Goal: Information Seeking & Learning: Learn about a topic

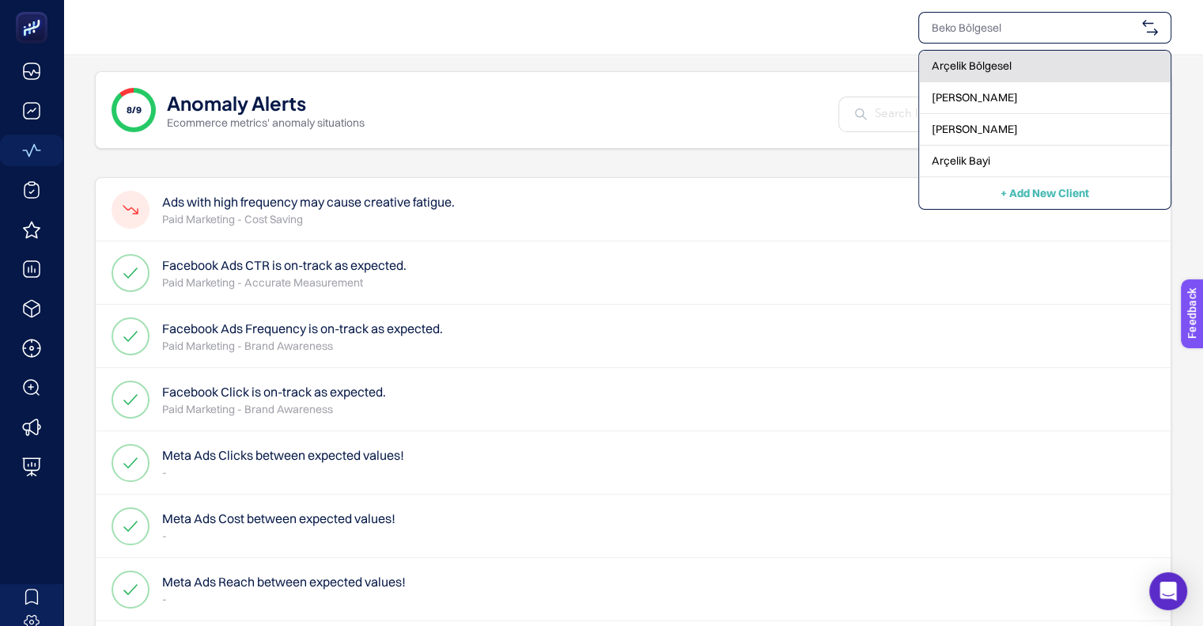
click at [989, 78] on div "Arçelik Bölgesel" at bounding box center [1045, 67] width 252 height 32
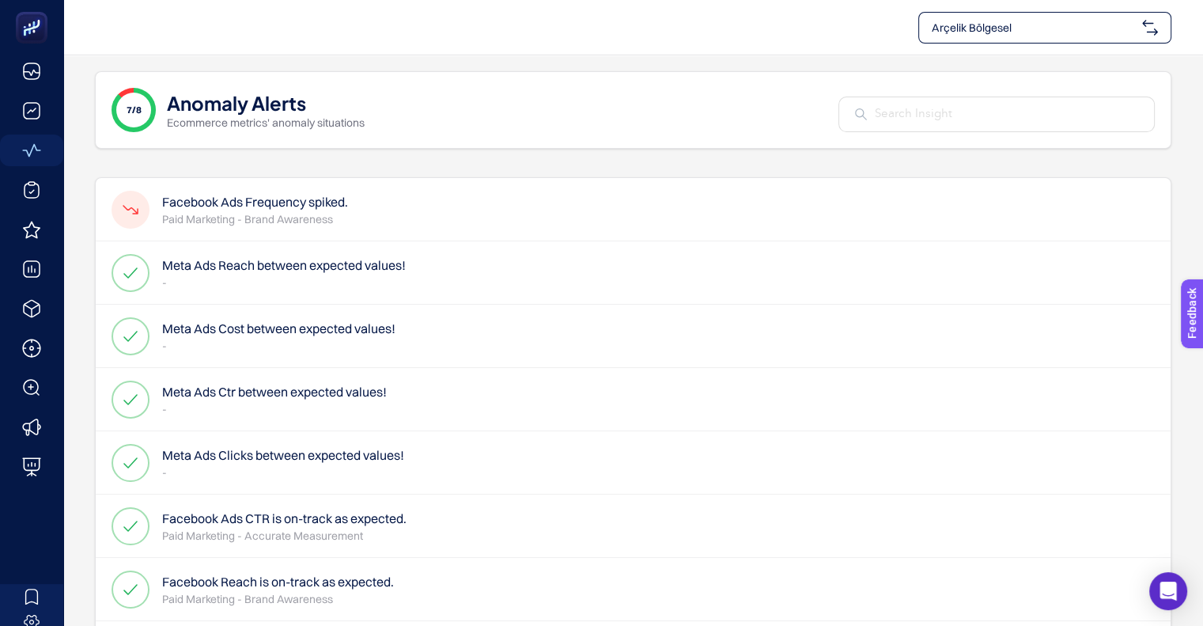
click at [193, 211] on p "Paid Marketing - Brand Awareness" at bounding box center [255, 219] width 186 height 16
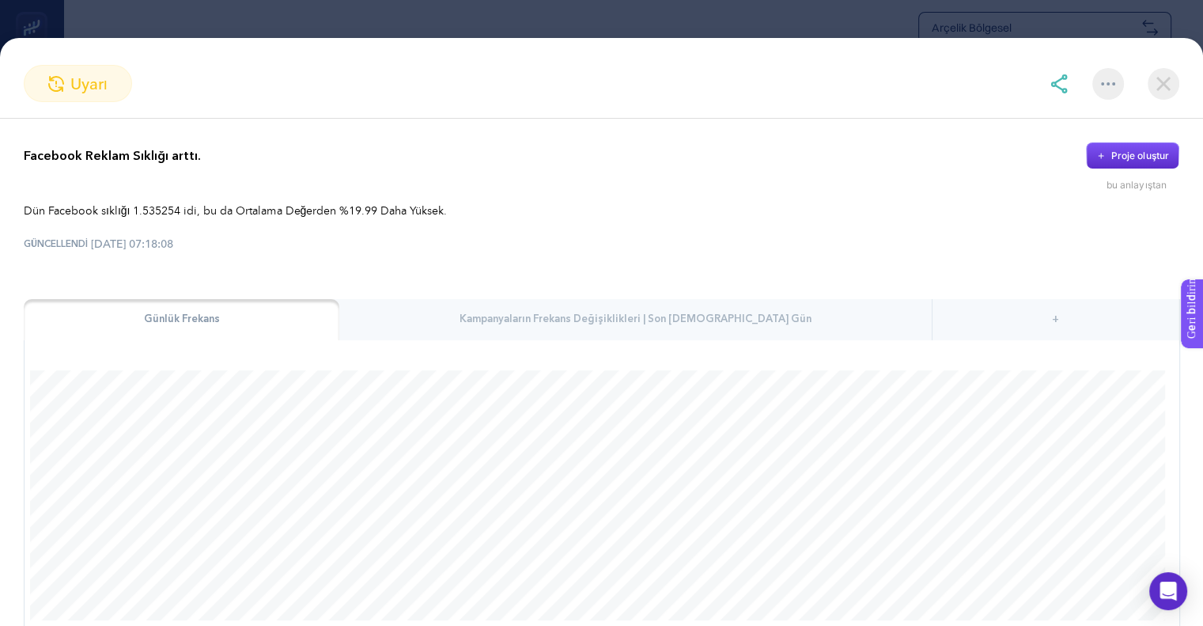
click at [596, 316] on font "Kampanyaların Frekans Değişiklikleri | Son [DEMOGRAPHIC_DATA] Gün" at bounding box center [636, 319] width 352 height 14
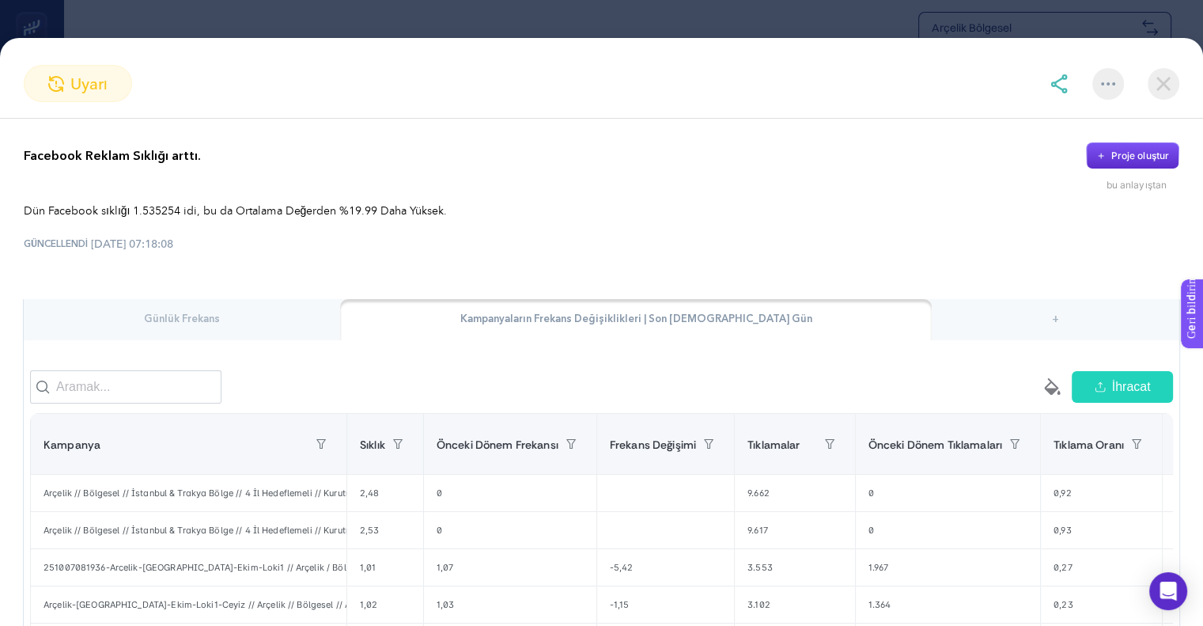
click at [291, 304] on div "Günlük Frekans" at bounding box center [182, 319] width 316 height 41
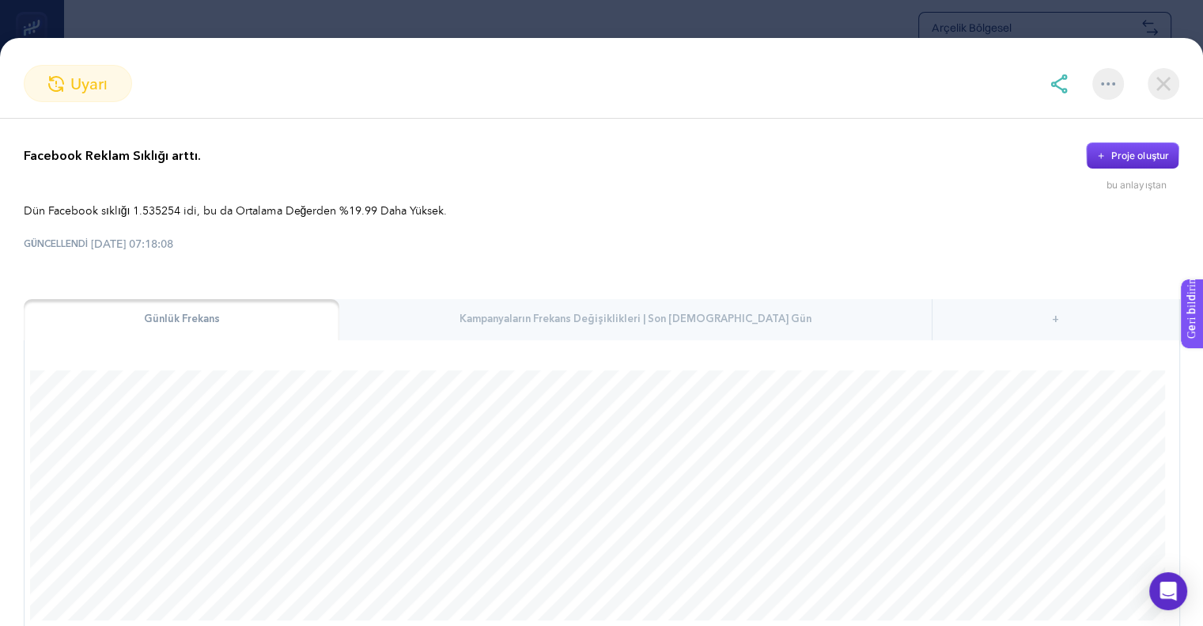
click at [440, 314] on div "Kampanyaların Frekans Değişiklikleri | Son [DEMOGRAPHIC_DATA] Gün" at bounding box center [635, 319] width 592 height 41
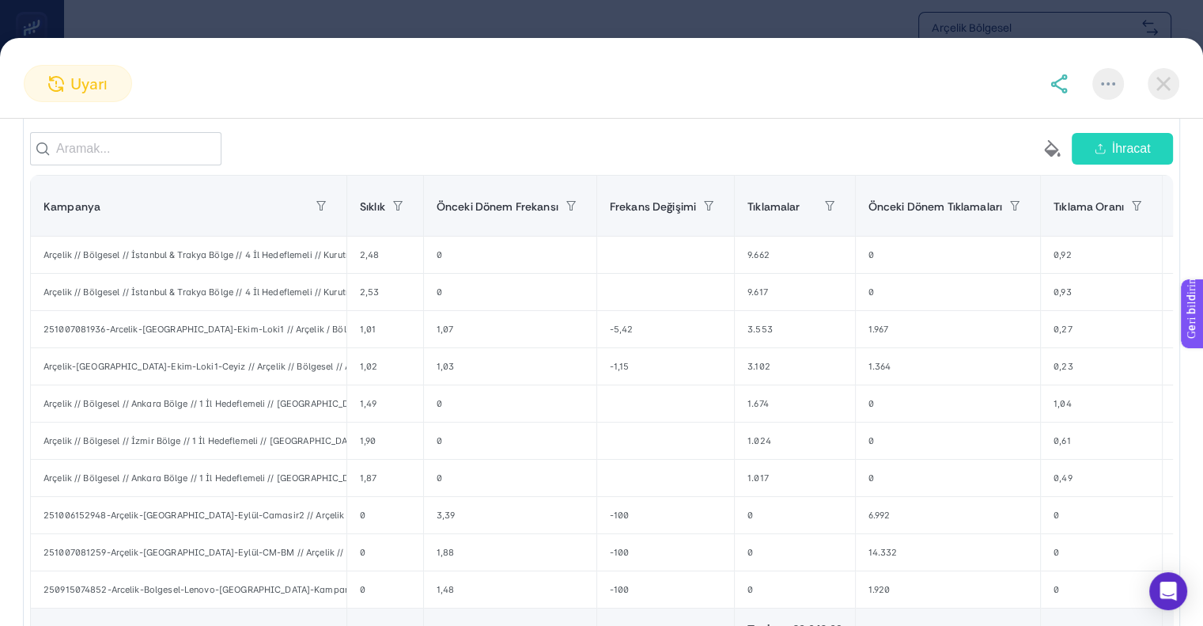
scroll to position [229, 0]
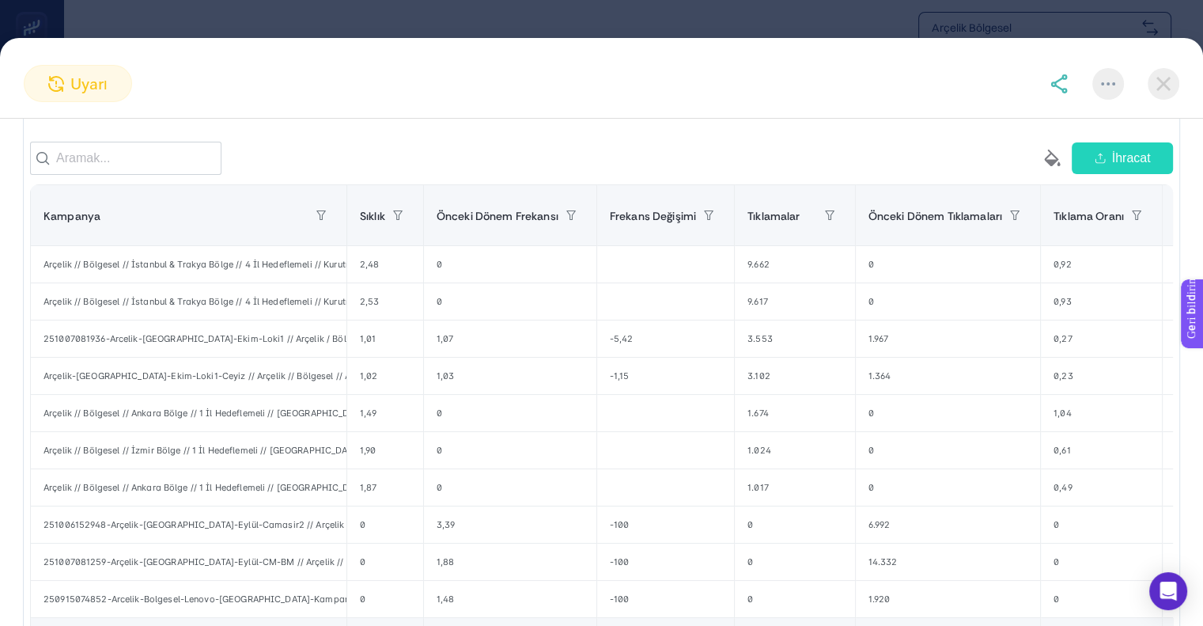
click at [1163, 84] on img at bounding box center [1164, 84] width 32 height 32
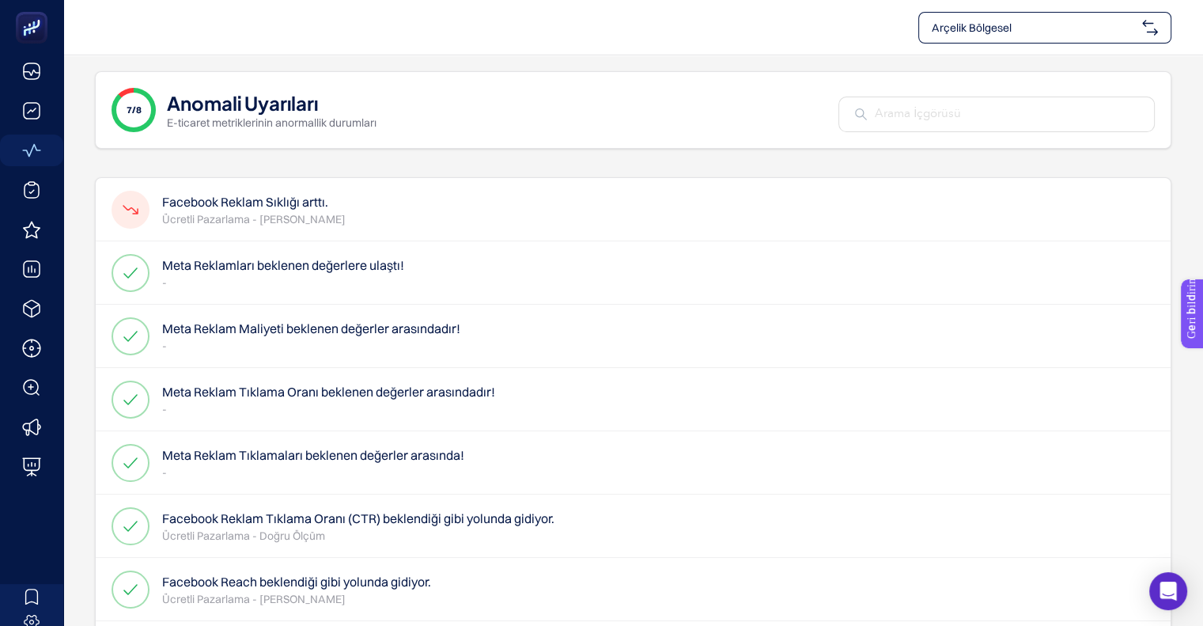
click at [299, 224] on font "Ücretli Pazarlama - [PERSON_NAME]" at bounding box center [253, 219] width 183 height 14
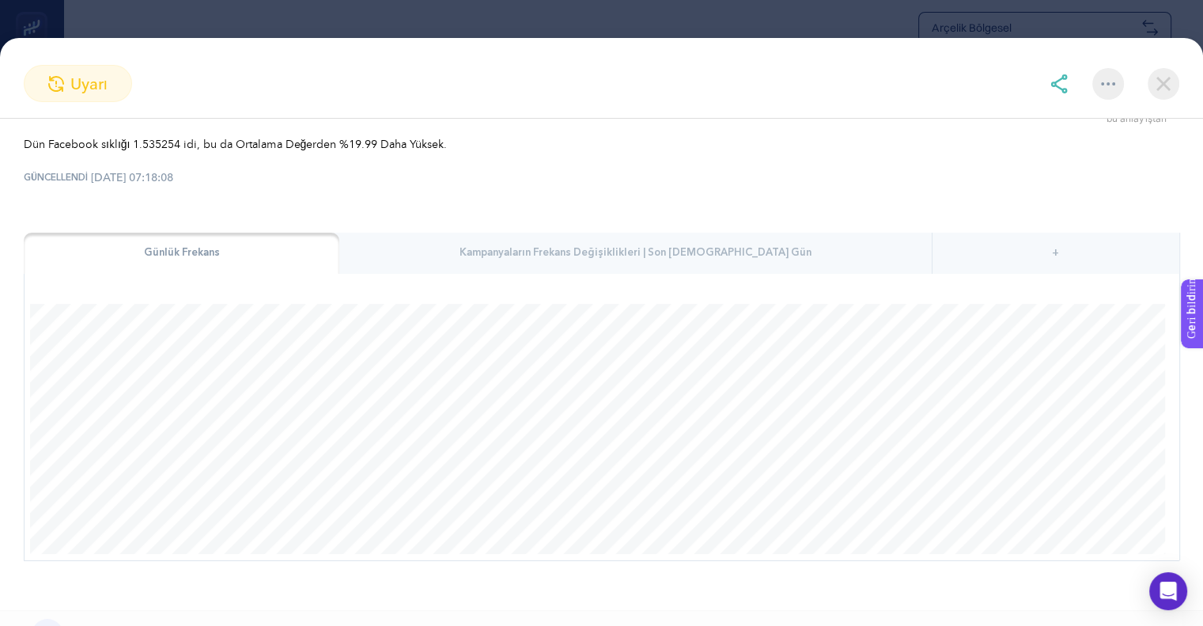
scroll to position [70, 0]
click at [496, 240] on div "Kampanyaların Frekans Değişiklikleri | Son [DEMOGRAPHIC_DATA] Gün" at bounding box center [635, 249] width 592 height 41
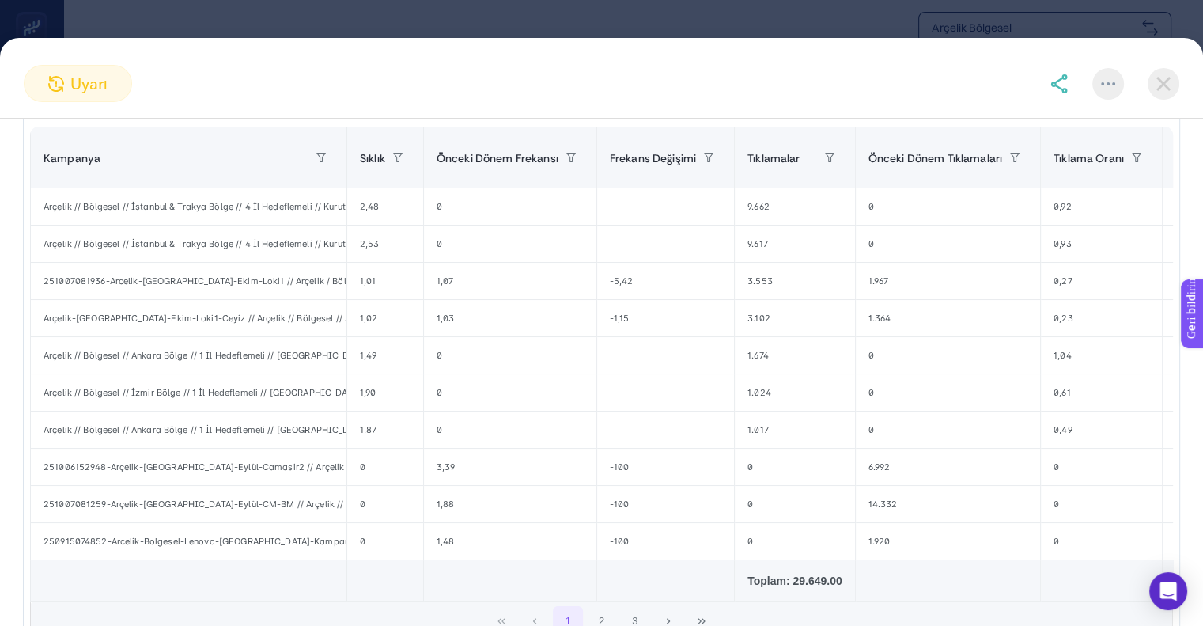
scroll to position [380, 0]
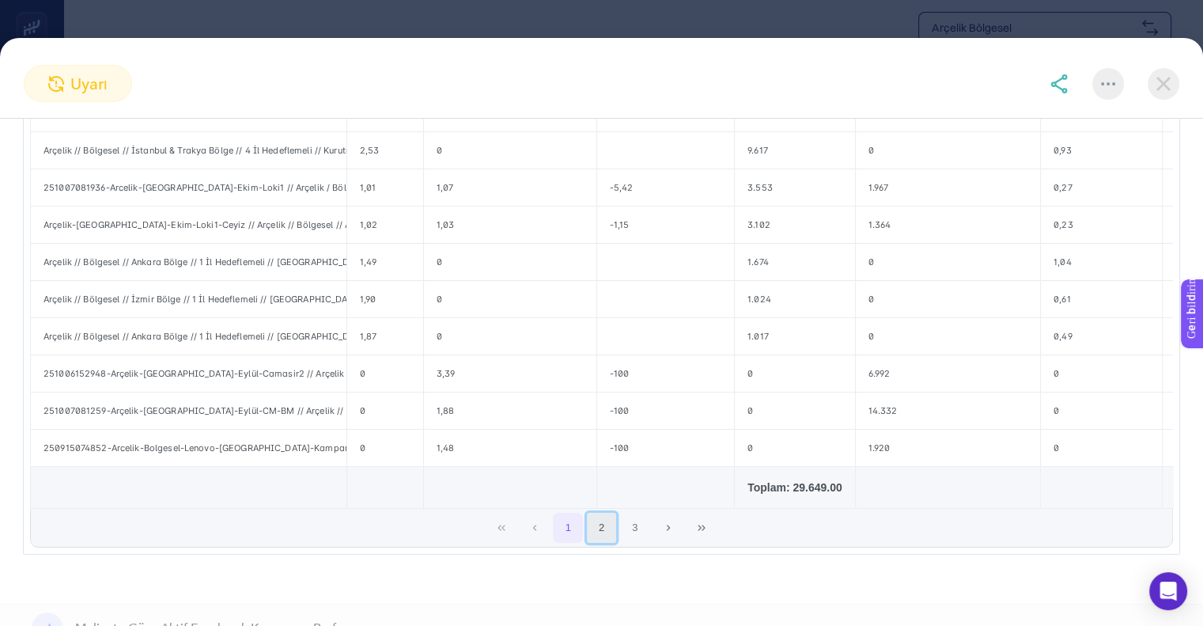
click at [589, 542] on button "2" at bounding box center [602, 527] width 30 height 30
click at [553, 542] on button "1" at bounding box center [568, 527] width 30 height 30
click at [588, 533] on button "2" at bounding box center [602, 527] width 30 height 30
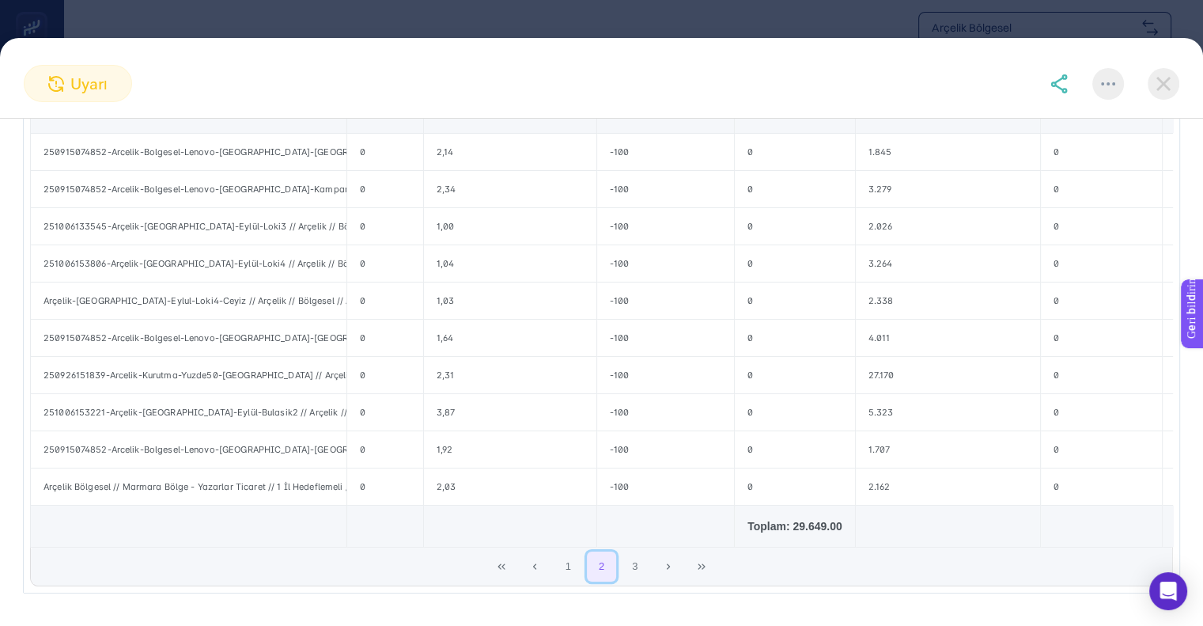
scroll to position [345, 0]
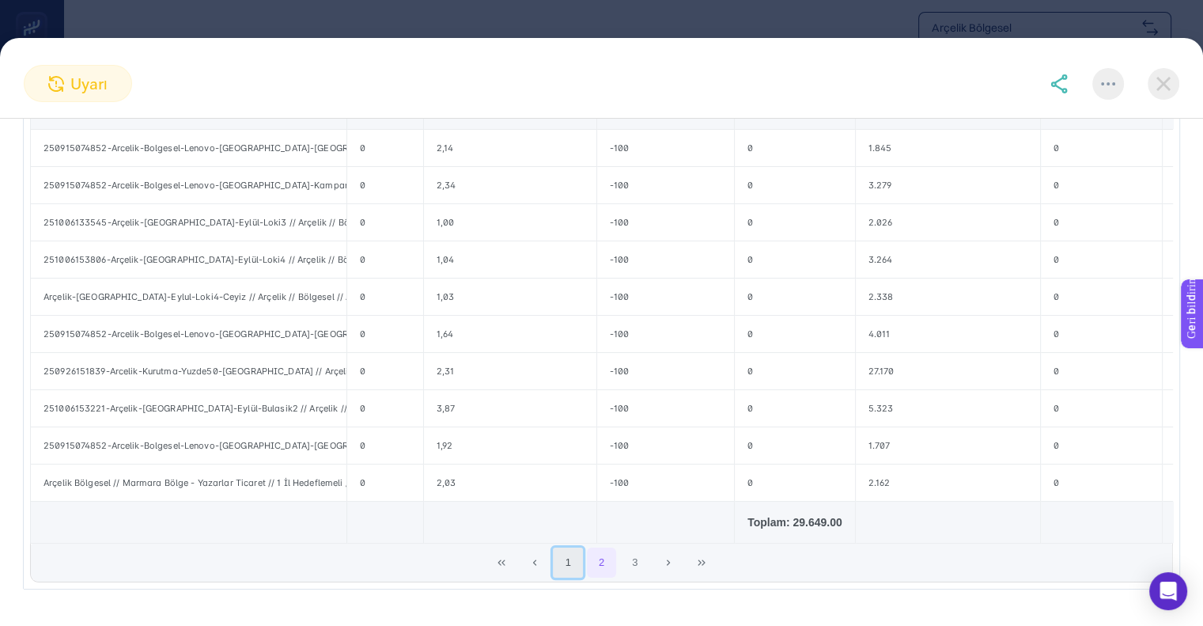
click at [557, 577] on button "1" at bounding box center [568, 562] width 30 height 30
